Goal: Communication & Community: Answer question/provide support

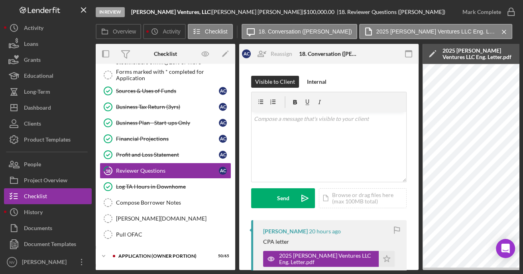
scroll to position [39, 0]
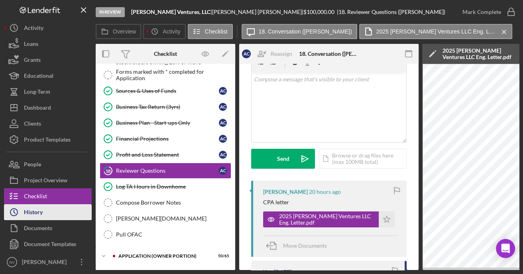
click at [33, 211] on div "History" at bounding box center [33, 213] width 19 height 18
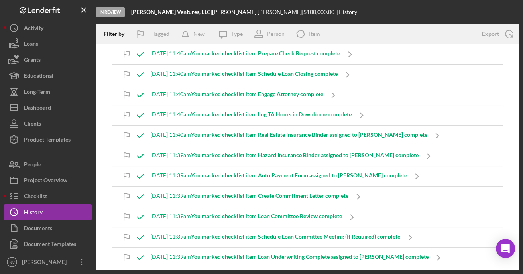
scroll to position [120, 0]
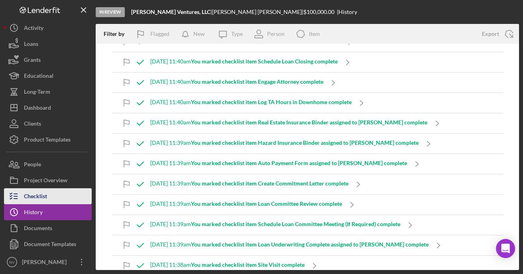
click at [28, 195] on div "Checklist" at bounding box center [35, 197] width 23 height 18
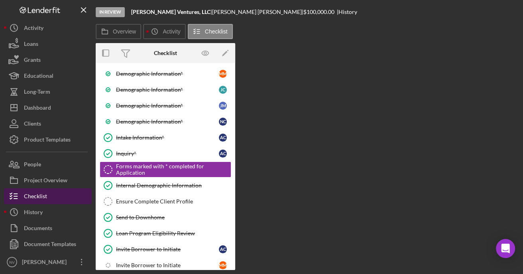
scroll to position [147, 0]
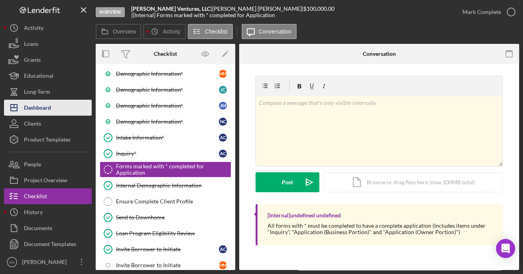
click at [30, 102] on div "Dashboard" at bounding box center [37, 109] width 27 height 18
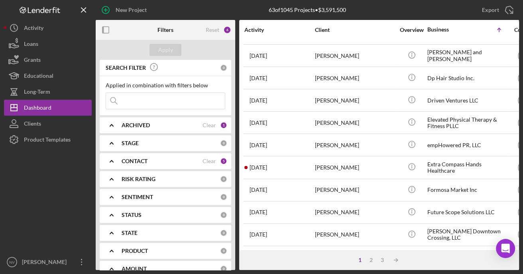
scroll to position [361, 0]
click at [369, 261] on div "2" at bounding box center [370, 260] width 11 height 6
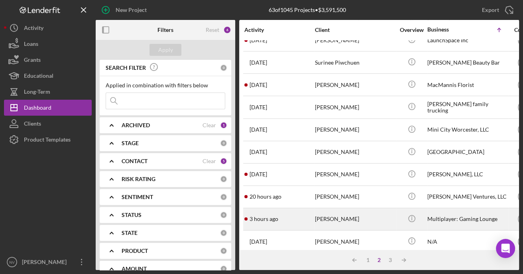
scroll to position [161, 0]
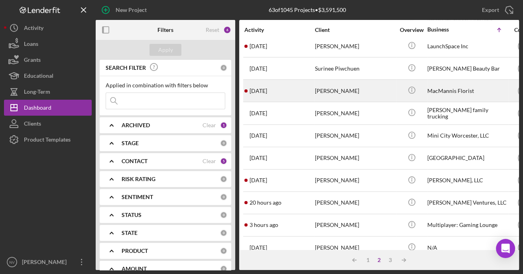
click at [395, 92] on td "[PERSON_NAME]" at bounding box center [355, 91] width 82 height 22
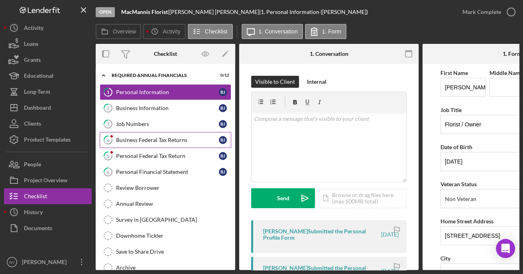
click at [143, 139] on div "Business Federal Tax Returns" at bounding box center [167, 140] width 103 height 6
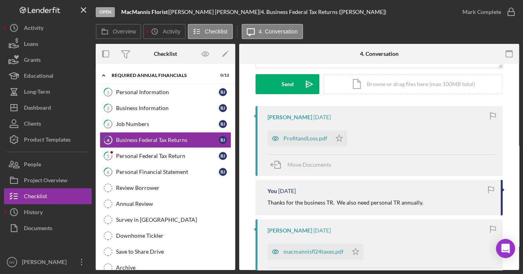
scroll to position [120, 0]
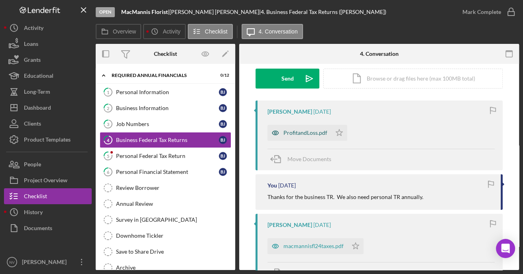
click at [311, 130] on div "ProfitandLoss.pdf" at bounding box center [305, 132] width 44 height 6
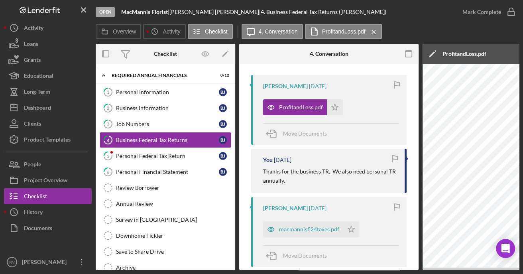
scroll to position [159, 0]
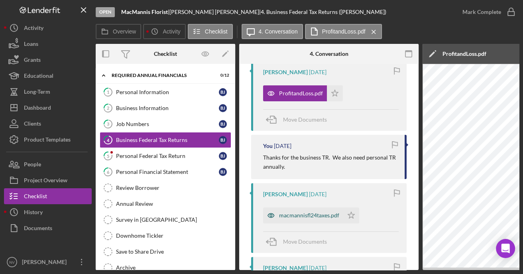
click at [306, 217] on div "macmannisfl24taxes.pdf" at bounding box center [309, 215] width 60 height 6
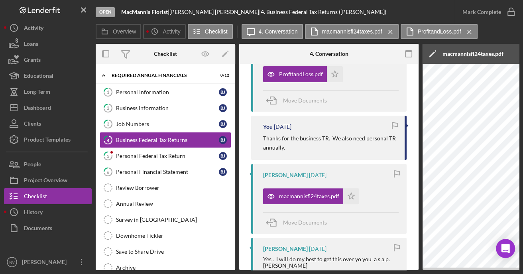
scroll to position [39, 0]
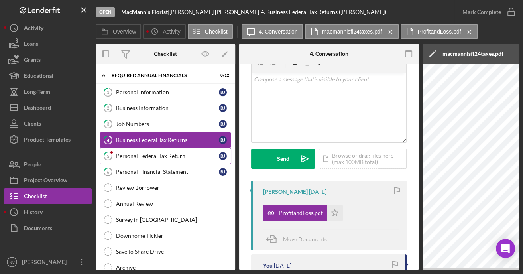
click at [132, 157] on div "Personal Federal Tax Return" at bounding box center [167, 156] width 103 height 6
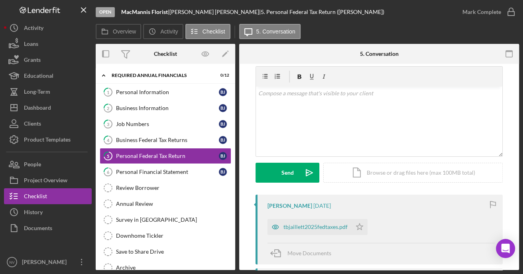
scroll to position [39, 0]
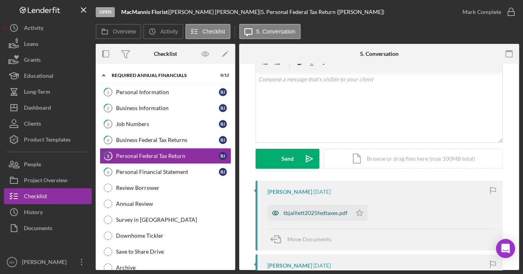
click at [322, 214] on div "tbjaillett2025fedtaxes.pdf" at bounding box center [315, 213] width 64 height 6
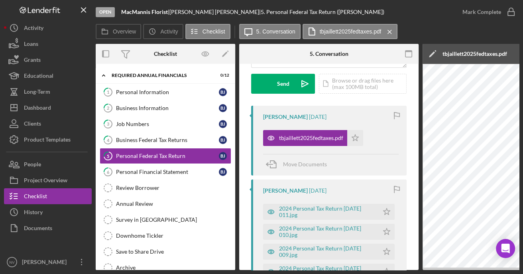
scroll to position [120, 0]
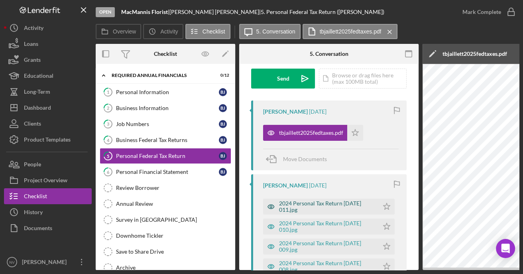
click at [313, 208] on div "2024 Personal Tax Return [DATE] 011.jpg" at bounding box center [327, 206] width 96 height 13
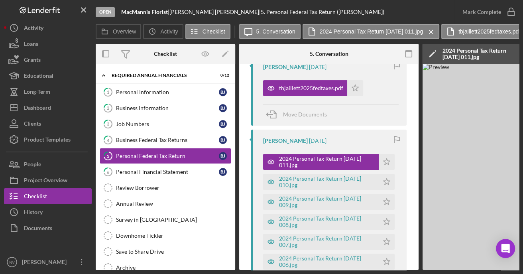
scroll to position [0, 0]
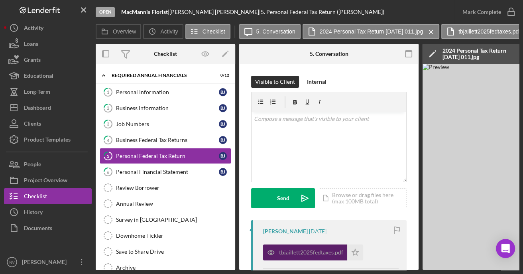
click at [309, 253] on div "tbjaillett2025fedtaxes.pdf" at bounding box center [311, 252] width 64 height 6
click at [314, 248] on div "tbjaillett2025fedtaxes.pdf" at bounding box center [305, 252] width 84 height 16
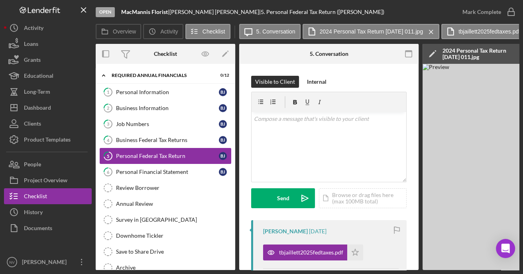
click at [149, 159] on link "5 Personal Federal Tax Return [PERSON_NAME]" at bounding box center [165, 156] width 131 height 16
click at [157, 173] on div "Personal Financial Statement" at bounding box center [167, 172] width 103 height 6
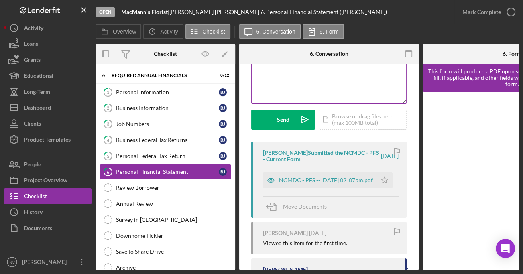
scroll to position [79, 0]
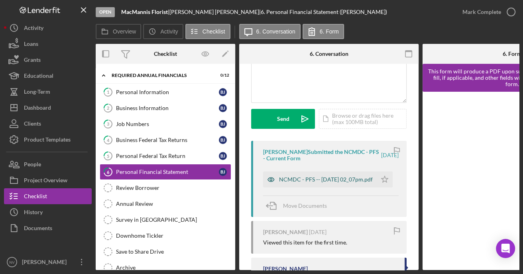
click at [316, 182] on div "NCMDC - PFS -- [DATE] 02_07pm.pdf" at bounding box center [326, 179] width 94 height 6
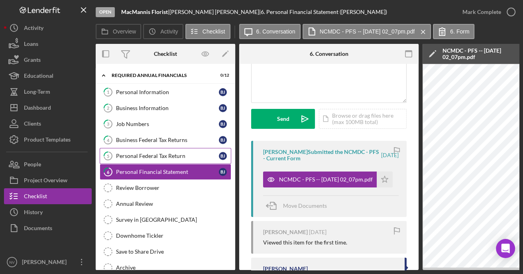
click at [135, 155] on div "Personal Federal Tax Return" at bounding box center [167, 156] width 103 height 6
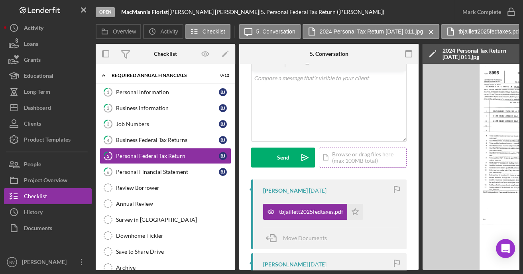
scroll to position [39, 0]
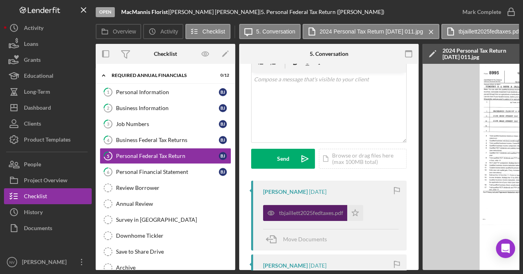
click at [299, 211] on div "tbjaillett2025fedtaxes.pdf" at bounding box center [311, 213] width 64 height 6
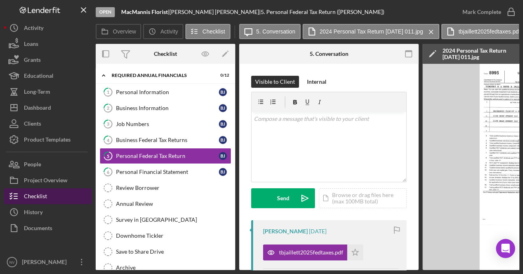
click at [34, 195] on div "Checklist" at bounding box center [35, 197] width 23 height 18
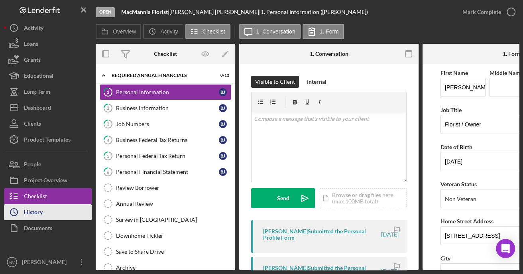
click at [33, 213] on div "History" at bounding box center [33, 213] width 19 height 18
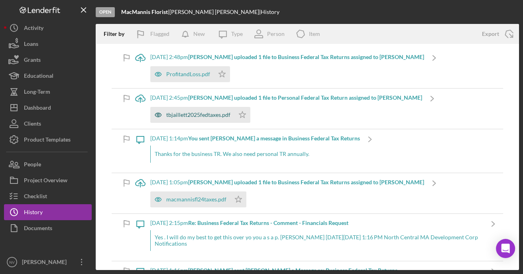
click at [206, 116] on div "tbjaillett2025fedtaxes.pdf" at bounding box center [198, 115] width 64 height 6
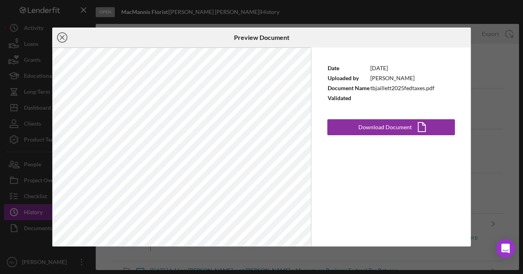
click at [61, 36] on line at bounding box center [62, 37] width 4 height 4
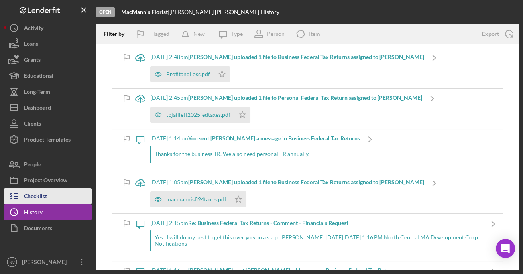
click at [32, 197] on div "Checklist" at bounding box center [35, 197] width 23 height 18
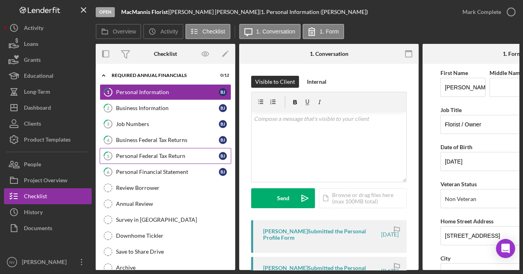
click at [154, 159] on link "5 Personal Federal Tax Return [PERSON_NAME]" at bounding box center [165, 156] width 131 height 16
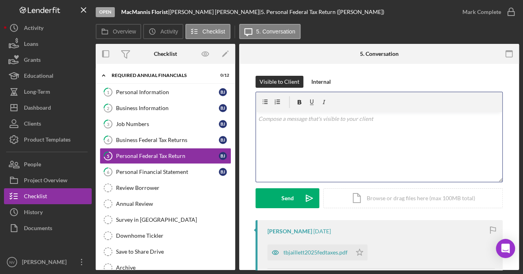
click at [278, 127] on div "v Color teal Color pink Remove color Add row above Add row below Add column bef…" at bounding box center [379, 147] width 246 height 70
drag, startPoint x: 321, startPoint y: 149, endPoint x: 386, endPoint y: 139, distance: 66.1
click at [386, 139] on div "v Color teal Color pink Remove color Add row above Add row below Add column bef…" at bounding box center [379, 147] width 246 height 70
click at [467, 122] on p "[PERSON_NAME], thank you for all the info you have sent. The 2024 personal tax …" at bounding box center [379, 123] width 242 height 18
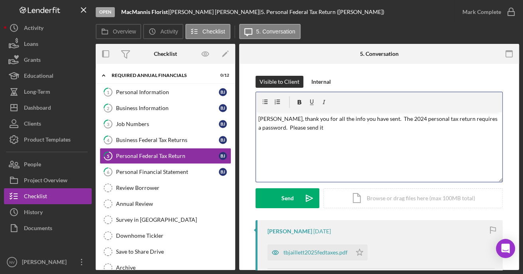
click at [488, 118] on p "[PERSON_NAME], thank you for all the info you have sent. The 2024 personal tax …" at bounding box center [379, 123] width 242 height 18
click at [304, 126] on p "[PERSON_NAME], thank you for all the info you have sent. The 2024 personal tax …" at bounding box center [379, 123] width 242 height 18
click at [307, 127] on p "[PERSON_NAME], thank you for all the info you have sent. The 2024 personal tax …" at bounding box center [379, 123] width 242 height 18
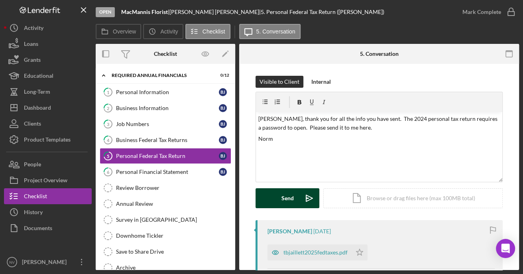
click at [281, 197] on div "Send" at bounding box center [287, 198] width 12 height 20
